Goal: Use online tool/utility: Utilize a website feature to perform a specific function

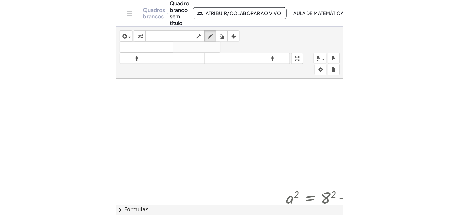
scroll to position [99, 126]
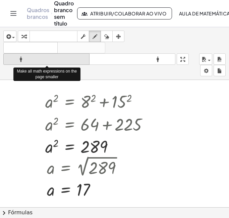
click at [61, 60] on font "formato_tamanho" at bounding box center [46, 59] width 83 height 6
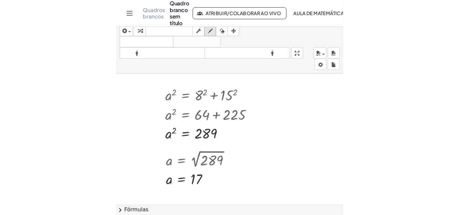
scroll to position [99, 112]
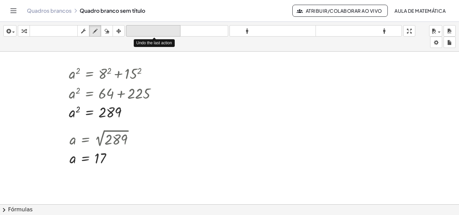
click at [155, 29] on font "desfazer" at bounding box center [153, 31] width 51 height 6
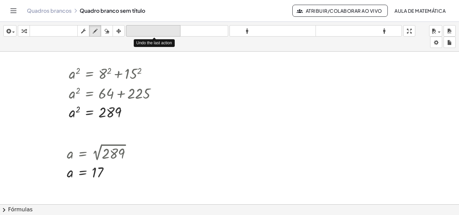
click at [155, 29] on font "desfazer" at bounding box center [153, 31] width 51 height 6
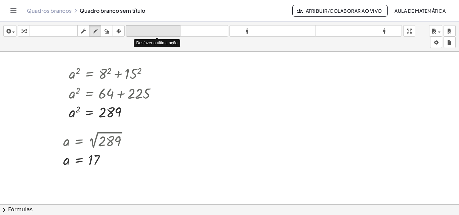
click at [155, 29] on font "desfazer" at bounding box center [153, 31] width 51 height 6
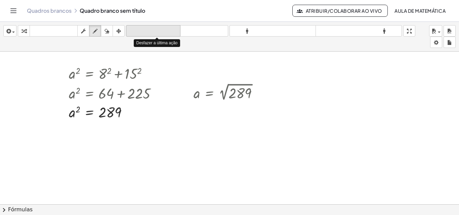
click at [155, 29] on font "desfazer" at bounding box center [153, 31] width 51 height 6
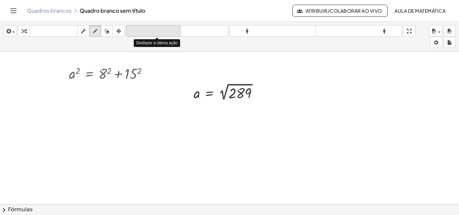
click at [155, 29] on font "desfazer" at bounding box center [153, 31] width 51 height 6
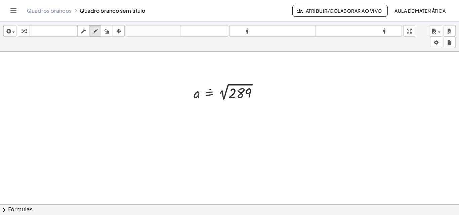
click at [205, 90] on div at bounding box center [175, 182] width 565 height 458
click at [226, 95] on div at bounding box center [175, 182] width 565 height 458
click at [157, 35] on button "desfazer desfazer" at bounding box center [153, 30] width 54 height 11
click at [108, 32] on icon "button" at bounding box center [106, 31] width 5 height 8
click at [211, 96] on div at bounding box center [175, 182] width 565 height 458
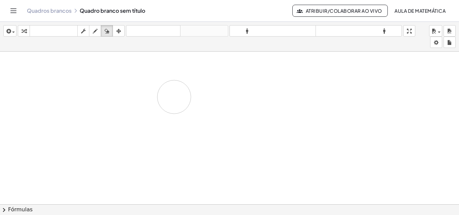
drag, startPoint x: 260, startPoint y: 92, endPoint x: 169, endPoint y: 97, distance: 91.1
click at [169, 97] on div at bounding box center [175, 182] width 565 height 458
click at [94, 30] on icon "button" at bounding box center [95, 31] width 5 height 8
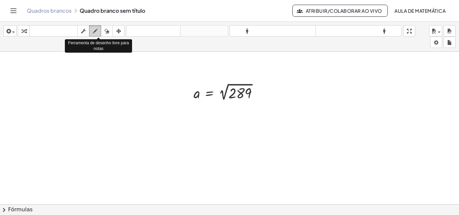
click at [92, 33] on div "button" at bounding box center [95, 31] width 9 height 8
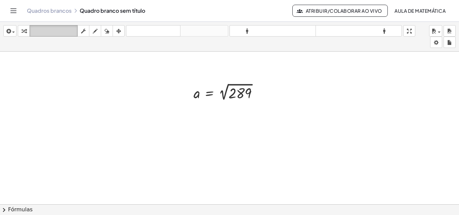
click at [45, 28] on font "teclado" at bounding box center [53, 31] width 45 height 6
click at [10, 32] on icon "button" at bounding box center [8, 31] width 6 height 8
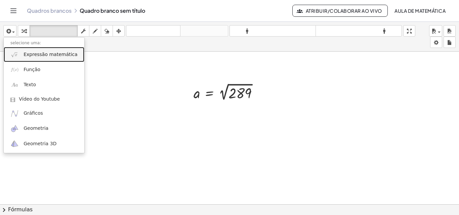
click at [41, 55] on font "Expressão matemática" at bounding box center [50, 54] width 54 height 5
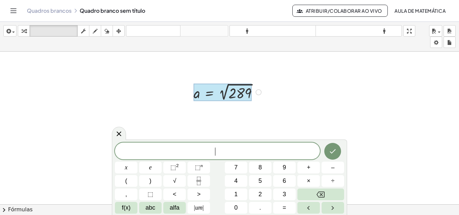
click at [197, 96] on div at bounding box center [222, 93] width 58 height 18
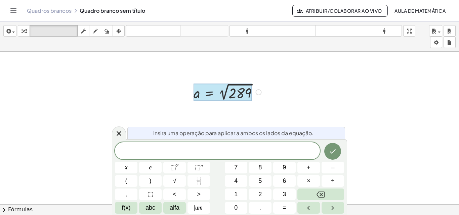
drag, startPoint x: 201, startPoint y: 96, endPoint x: 45, endPoint y: 83, distance: 156.7
click at [45, 83] on div "a = 2 √ 289" at bounding box center [175, 182] width 565 height 458
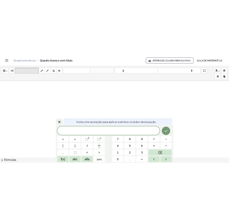
scroll to position [162, 78]
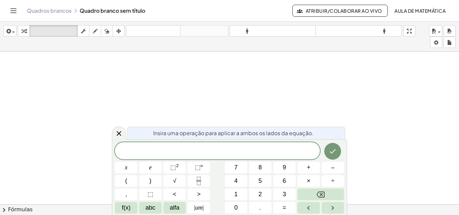
click at [172, 156] on span at bounding box center [217, 151] width 205 height 10
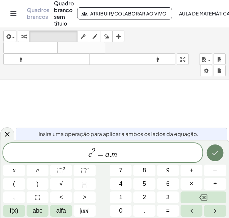
click at [214, 154] on icon "Feito" at bounding box center [215, 153] width 8 height 8
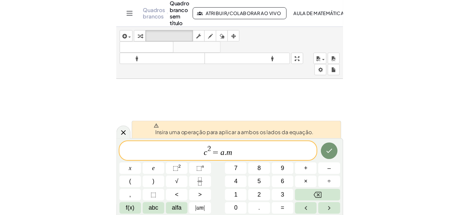
scroll to position [195, 78]
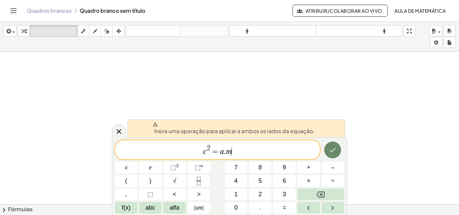
click at [229, 158] on button "Feito" at bounding box center [332, 150] width 17 height 17
drag, startPoint x: 234, startPoint y: 154, endPoint x: 195, endPoint y: 147, distance: 39.8
click at [195, 147] on span "c 2 = a . m" at bounding box center [217, 150] width 205 height 12
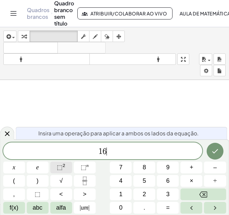
click at [62, 166] on font "⬚" at bounding box center [60, 167] width 6 height 7
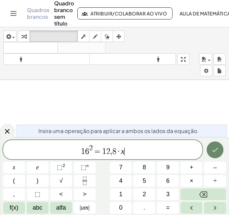
click at [216, 148] on icon "Feito" at bounding box center [214, 150] width 8 height 8
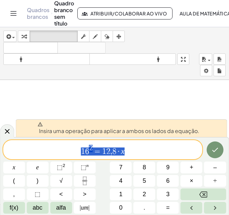
drag, startPoint x: 126, startPoint y: 155, endPoint x: 80, endPoint y: 150, distance: 46.6
click at [80, 150] on span "1 6 2 = 1 2 , 8 · x" at bounding box center [102, 150] width 199 height 12
click at [142, 148] on span "1 6 2 = 1 2 , 8 · x ​" at bounding box center [102, 150] width 199 height 12
